Goal: Information Seeking & Learning: Learn about a topic

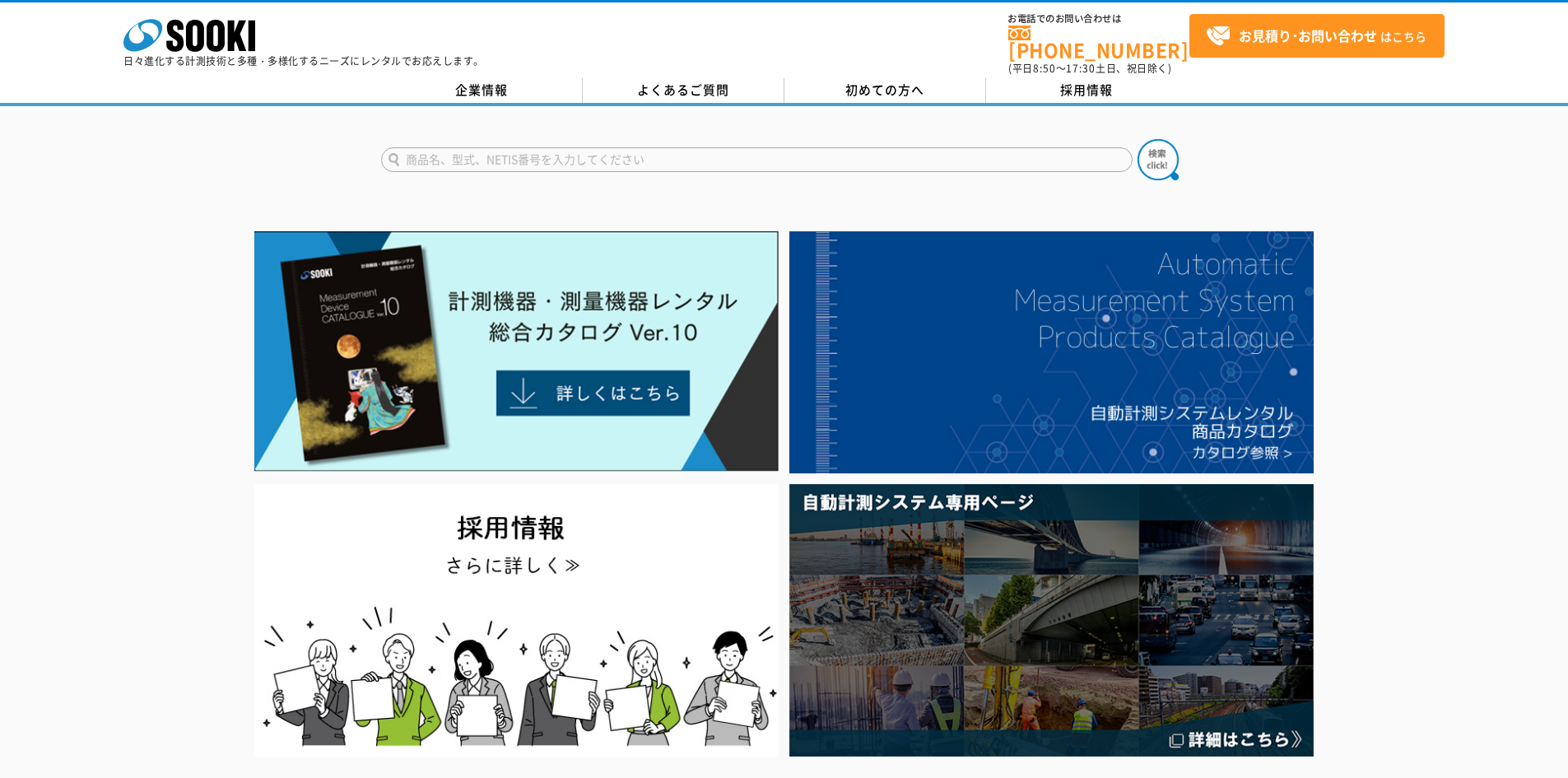
click at [642, 147] on input "text" at bounding box center [756, 159] width 751 height 25
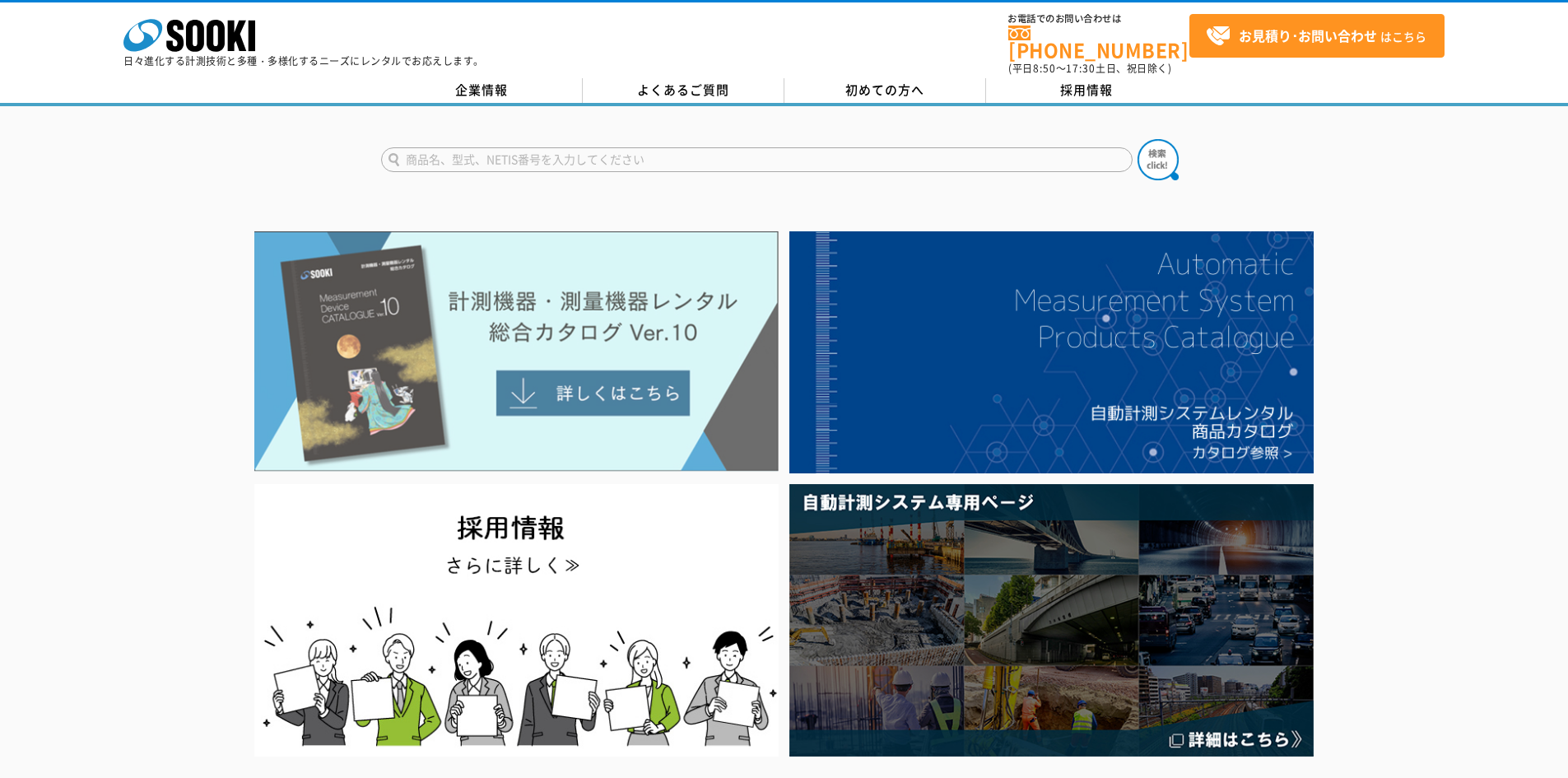
type input "商品名、型式、NETIS番号を入力してください"
click at [595, 384] on img at bounding box center [516, 352] width 524 height 241
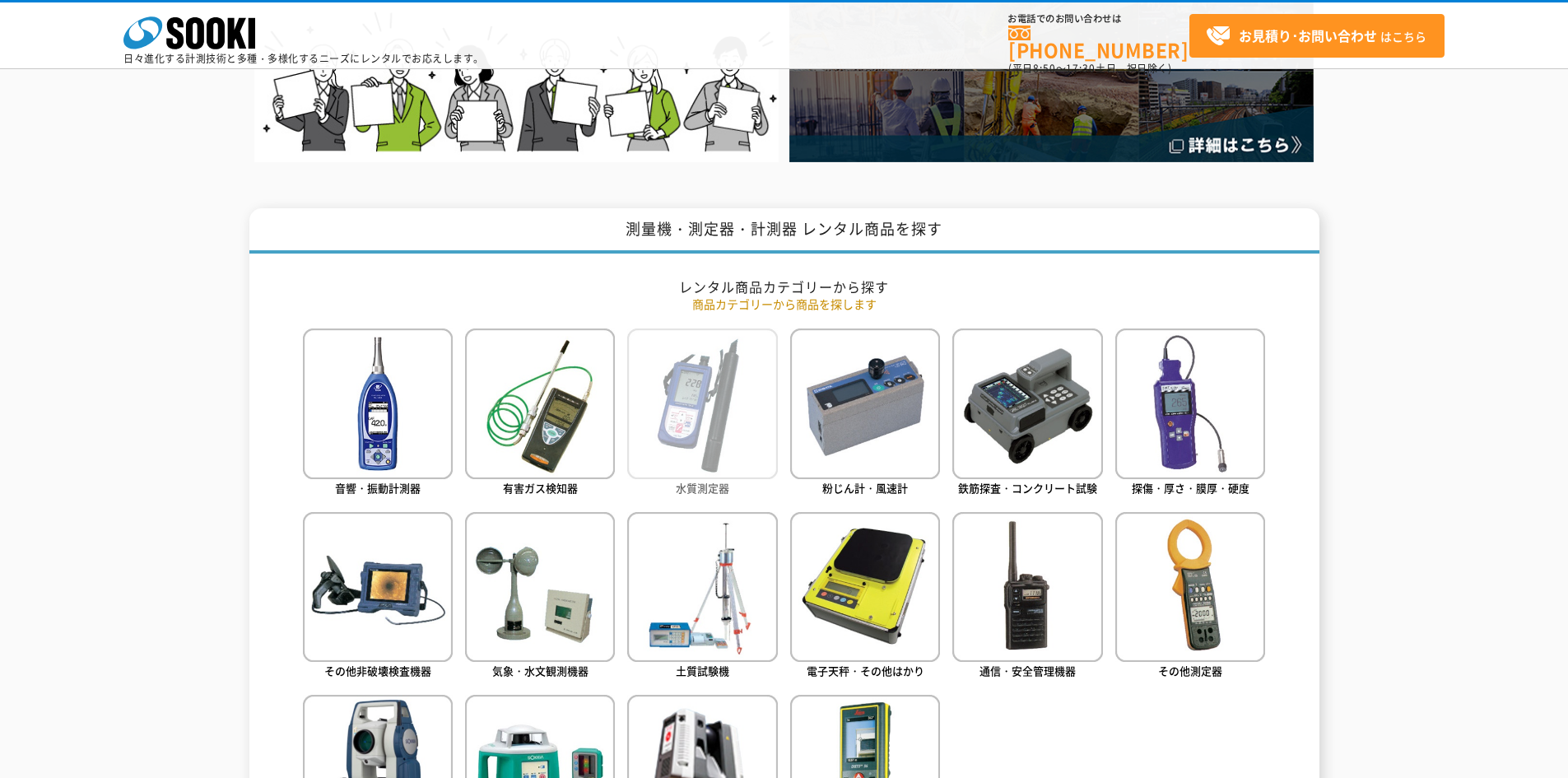
scroll to position [741, 0]
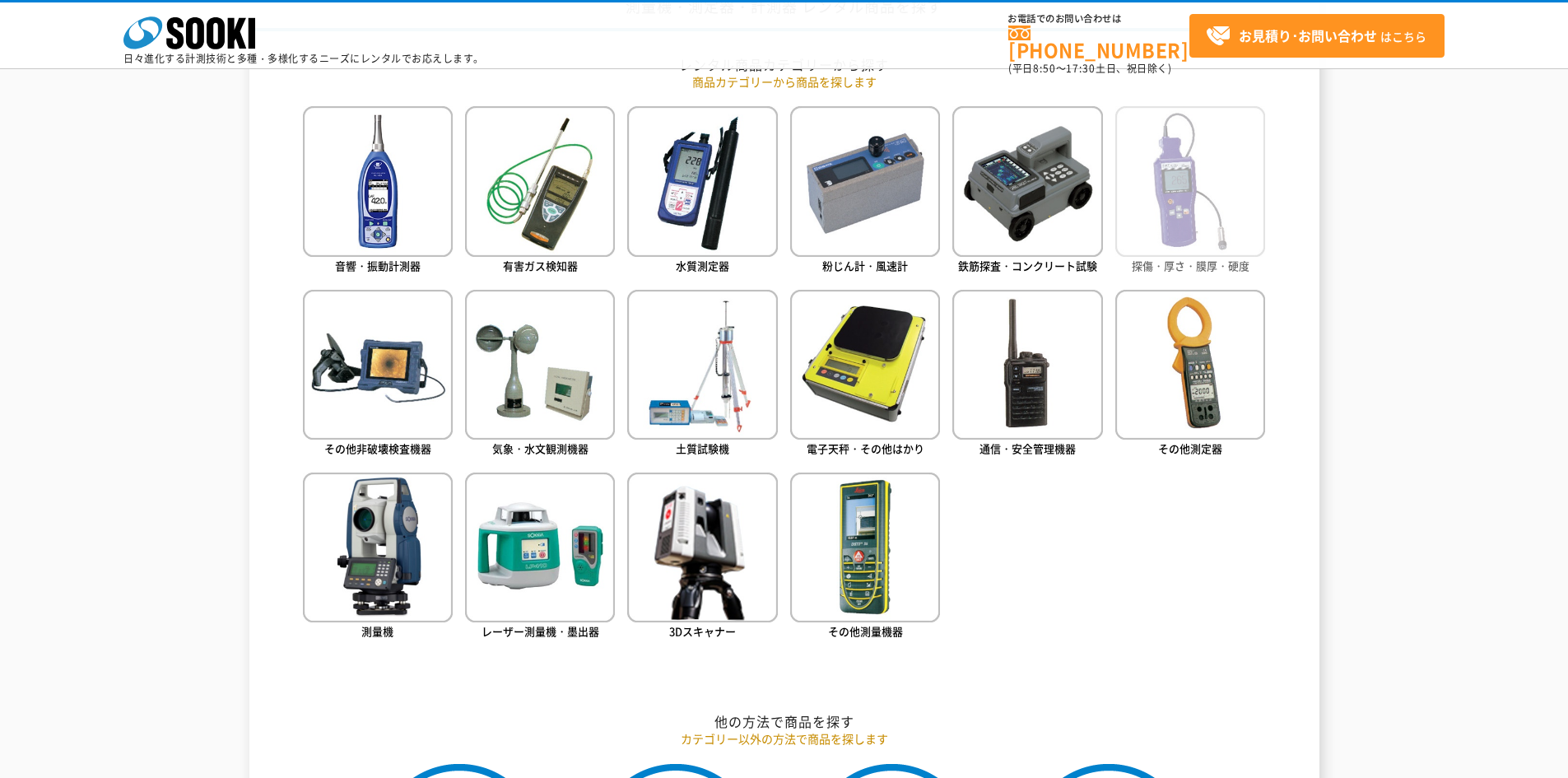
click at [1198, 221] on img at bounding box center [1190, 181] width 150 height 150
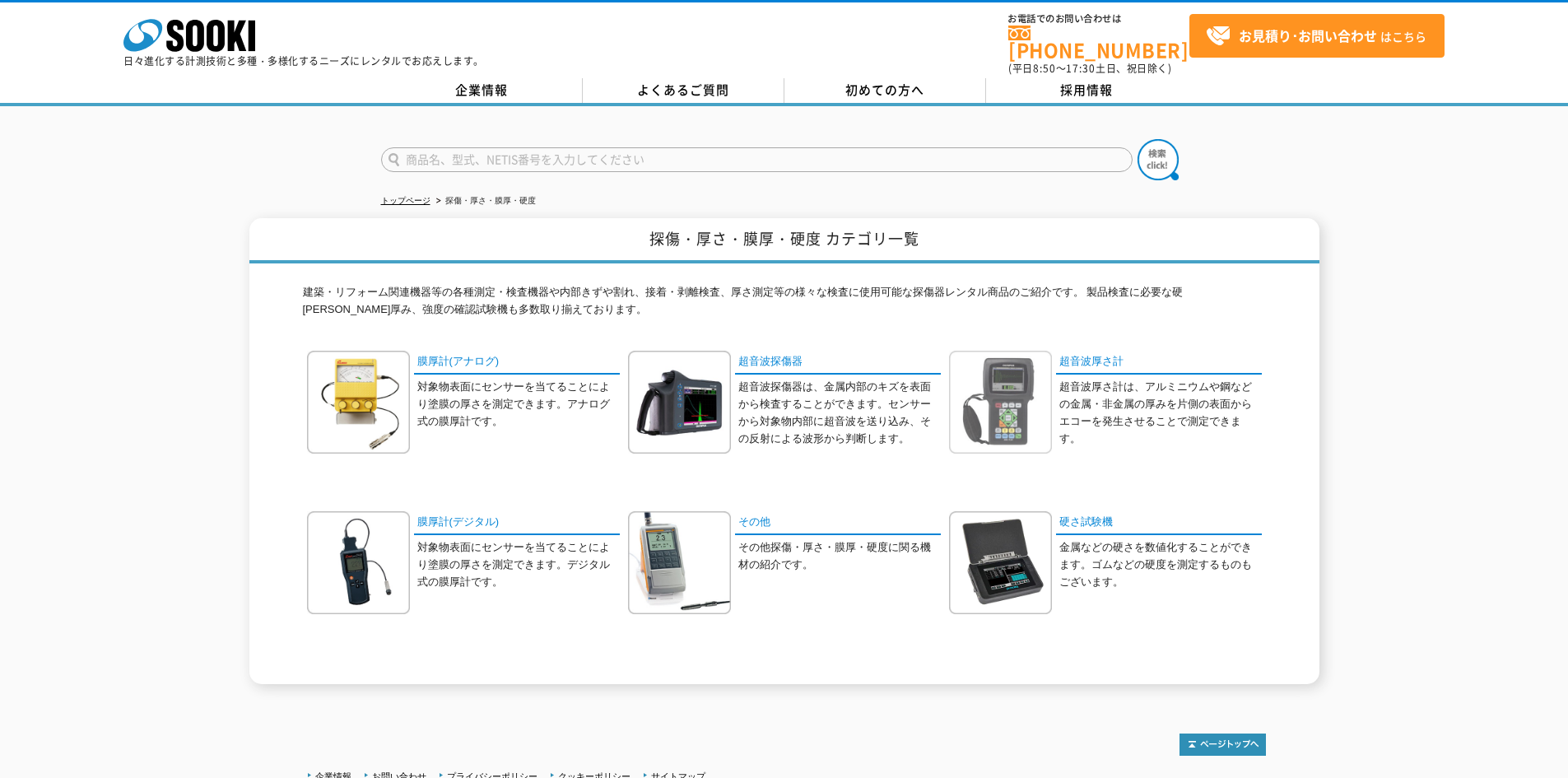
click at [1042, 390] on img at bounding box center [1000, 402] width 103 height 103
click at [1031, 392] on img at bounding box center [1000, 402] width 103 height 103
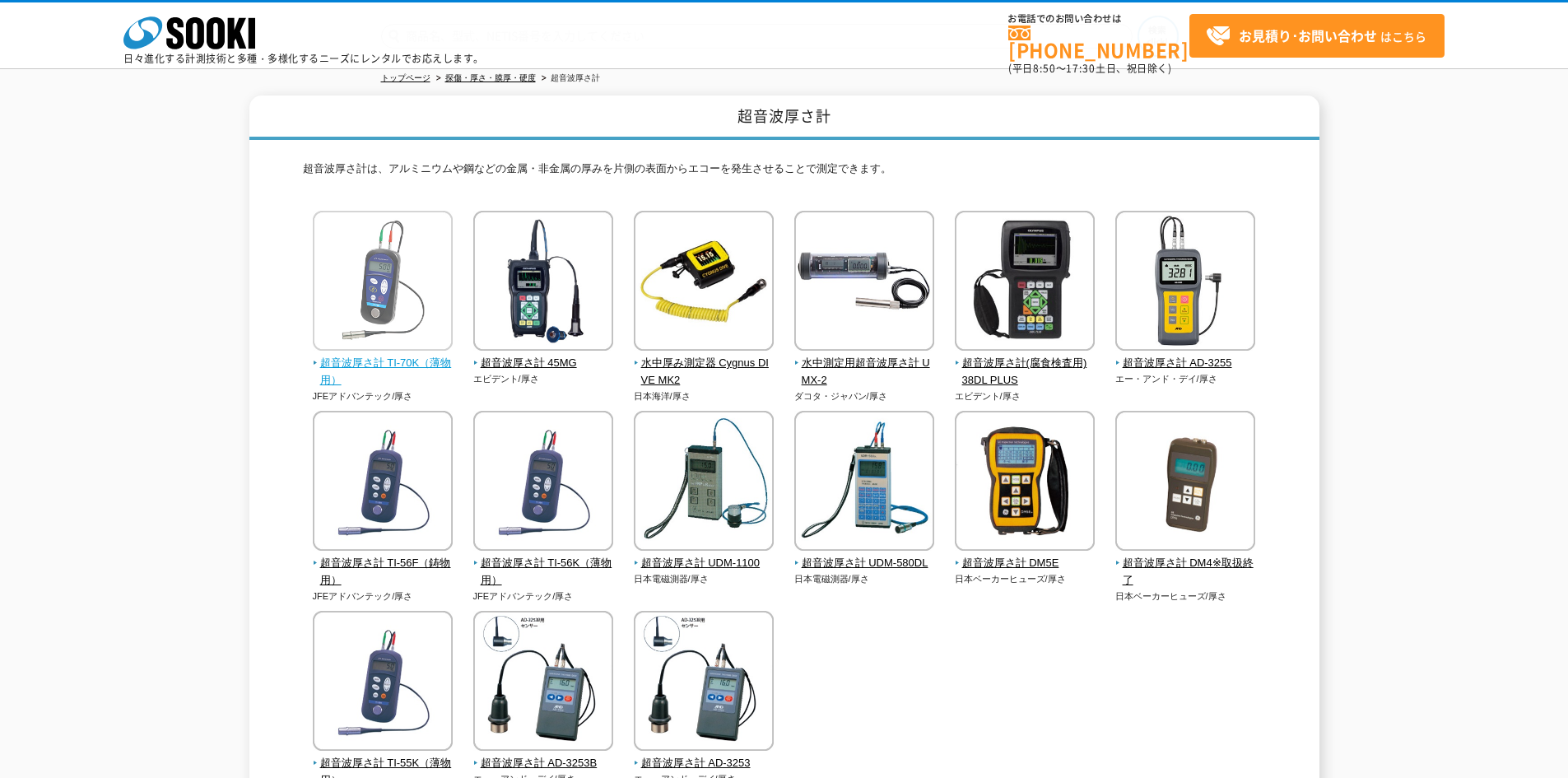
scroll to position [165, 0]
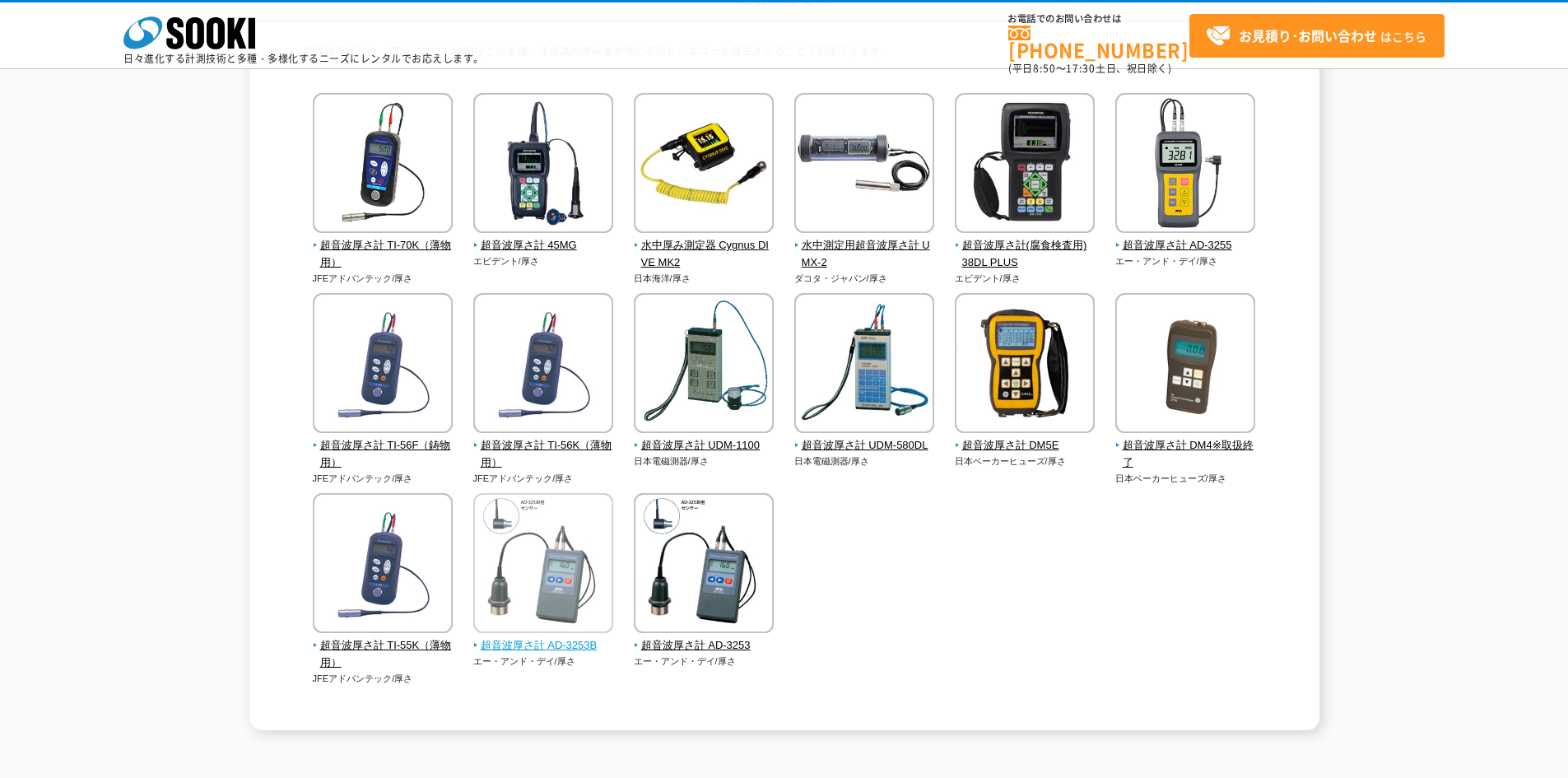
click at [573, 589] on img at bounding box center [543, 565] width 139 height 144
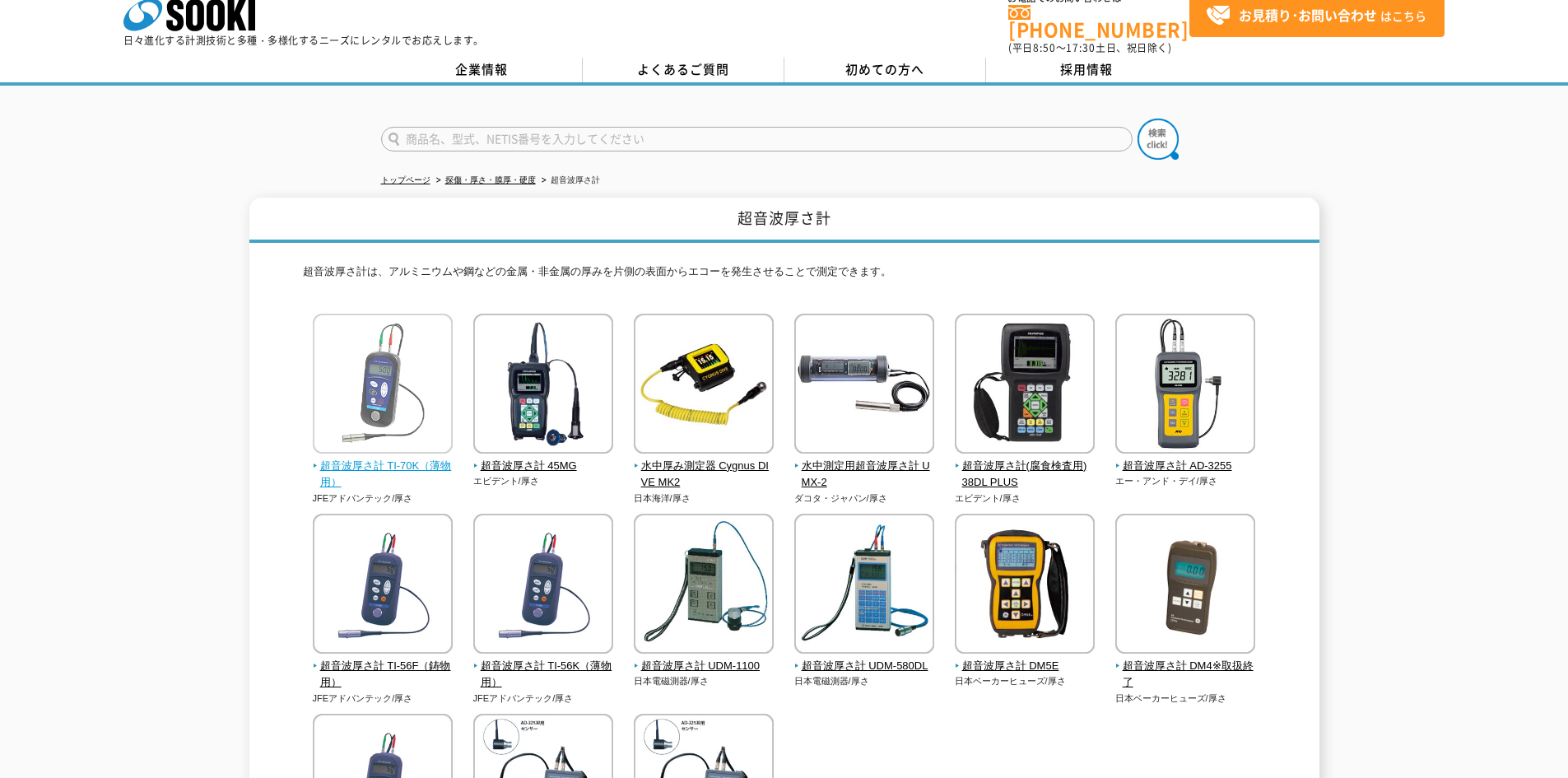
scroll to position [0, 0]
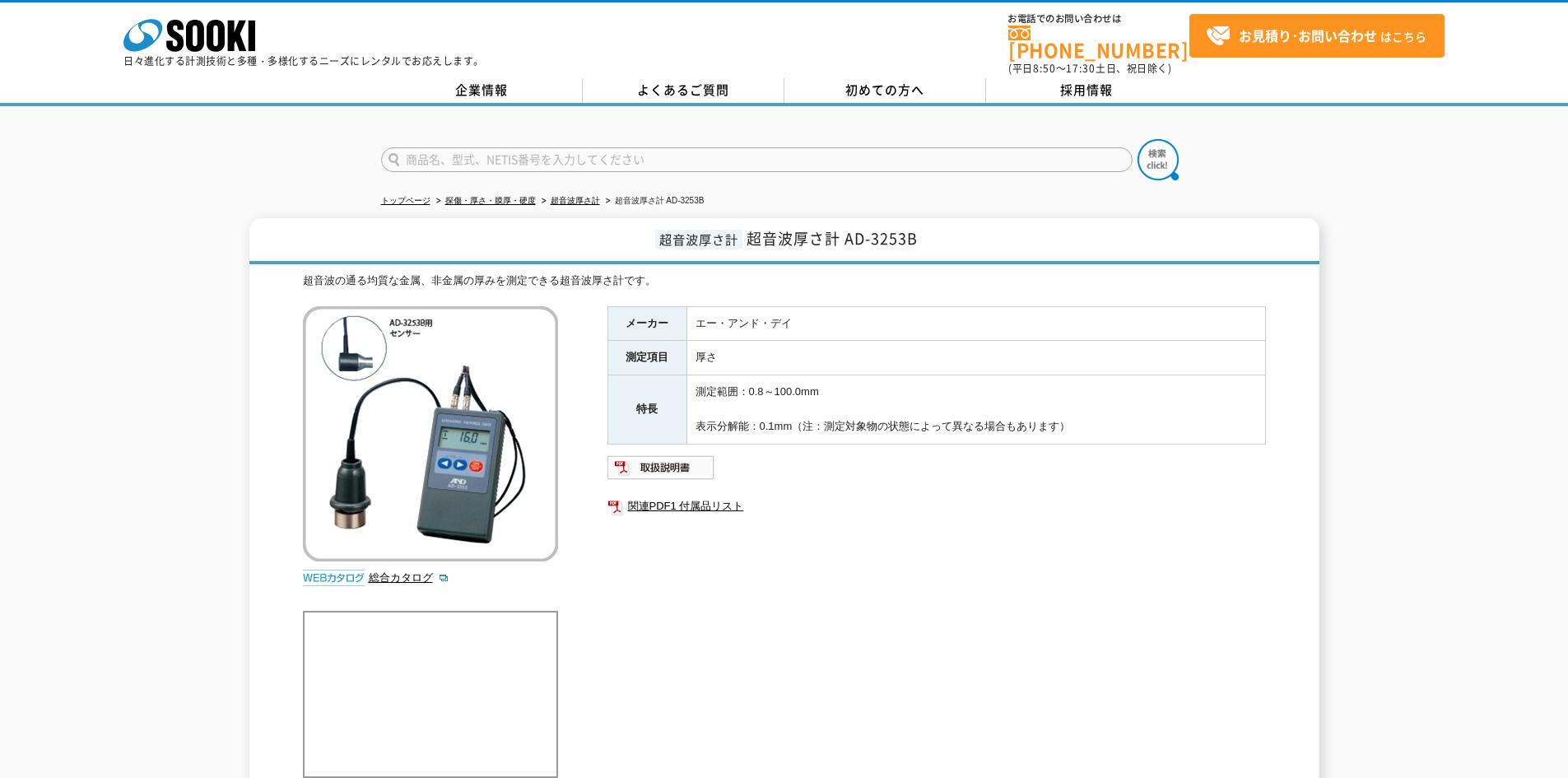
click at [201, 229] on div "超音波厚さ計 超音波厚さ計 AD-3253B 超音波の通る均質な金属、非金属の厚みを測定できる超音波厚さ計です。 総合カタログ メーカー エー・アンド・デイ …" at bounding box center [784, 624] width 1568 height 811
